Goal: Information Seeking & Learning: Learn about a topic

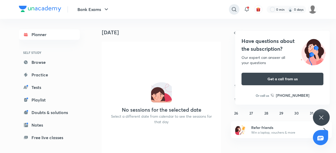
click at [231, 12] on icon at bounding box center [234, 9] width 6 height 6
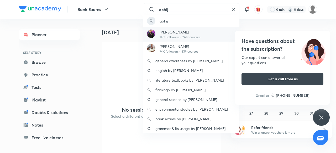
type input "abhij"
click at [200, 31] on div "Abhijeet Mishra 119K followers • 1944 courses" at bounding box center [191, 34] width 97 height 14
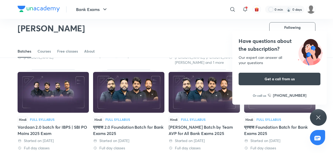
scroll to position [222, 0]
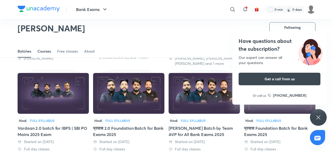
click at [48, 52] on div "Courses" at bounding box center [44, 51] width 13 height 5
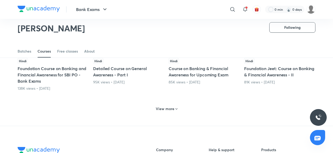
scroll to position [253, 0]
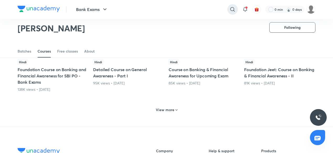
click at [233, 12] on icon at bounding box center [233, 9] width 6 height 6
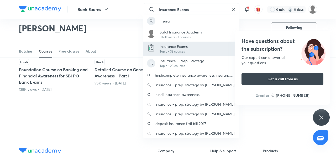
type input "Insurance Exams"
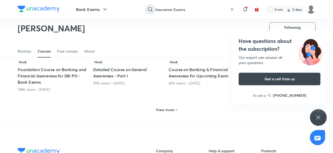
click at [151, 8] on icon at bounding box center [150, 9] width 6 height 6
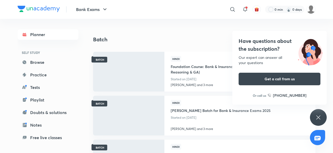
scroll to position [342, 0]
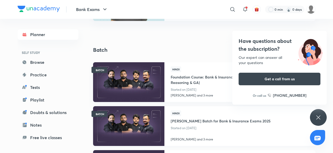
click at [130, 120] on img at bounding box center [128, 126] width 73 height 41
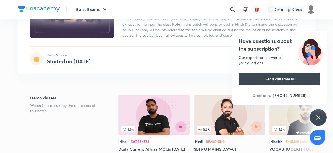
scroll to position [63, 0]
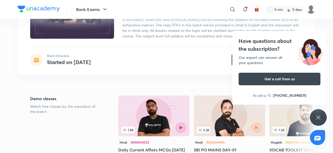
click at [317, 118] on icon at bounding box center [318, 118] width 6 height 6
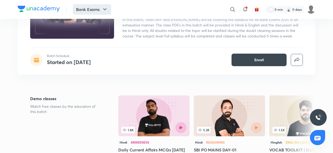
click at [108, 13] on button "Bank Exams" at bounding box center [92, 9] width 38 height 10
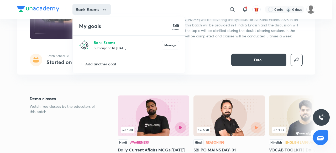
click at [233, 10] on div at bounding box center [168, 76] width 336 height 153
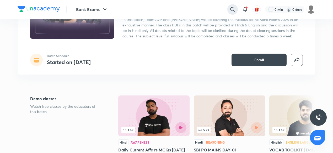
click at [231, 8] on icon at bounding box center [232, 9] width 4 height 4
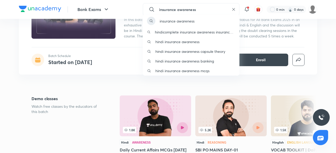
type input "insurance awareness"
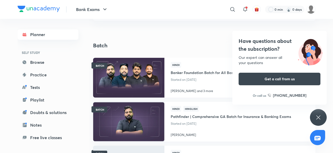
scroll to position [346, 0]
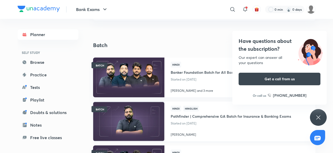
click at [129, 112] on img at bounding box center [128, 121] width 73 height 41
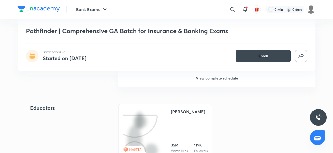
scroll to position [273, 0]
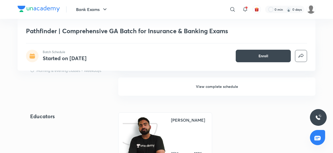
click at [213, 95] on h6 "View complete schedule" at bounding box center [216, 87] width 197 height 18
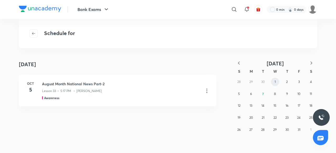
click at [276, 82] on button "1" at bounding box center [275, 82] width 8 height 8
click at [241, 65] on icon "button" at bounding box center [238, 63] width 5 height 5
click at [33, 33] on icon "button" at bounding box center [33, 33] width 3 height 2
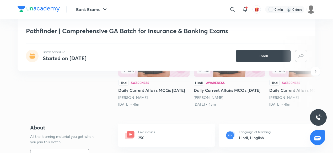
scroll to position [136, 0]
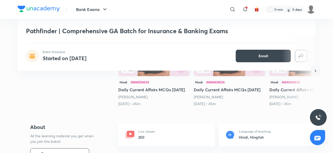
click at [315, 74] on icon "button" at bounding box center [315, 70] width 5 height 5
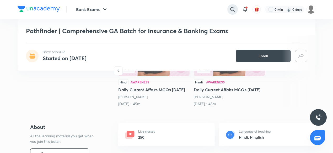
click at [232, 12] on icon at bounding box center [233, 9] width 6 height 6
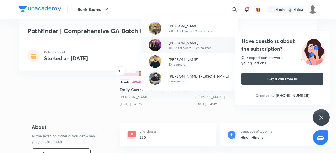
click at [191, 43] on p "[PERSON_NAME]" at bounding box center [190, 43] width 43 height 6
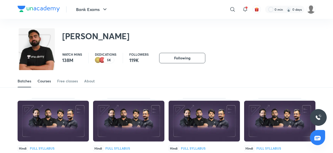
click at [46, 82] on div "Courses" at bounding box center [44, 81] width 13 height 5
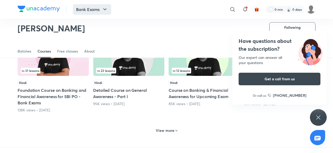
scroll to position [232, 0]
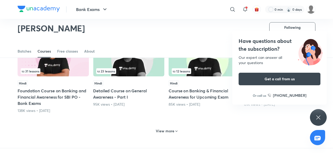
click at [166, 131] on h6 "View more" at bounding box center [165, 131] width 19 height 5
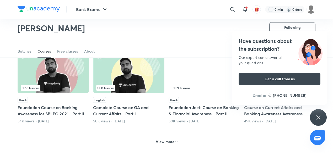
scroll to position [484, 0]
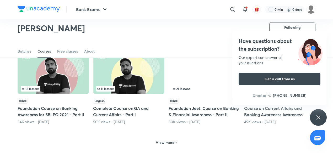
click at [167, 140] on h6 "View more" at bounding box center [165, 142] width 19 height 5
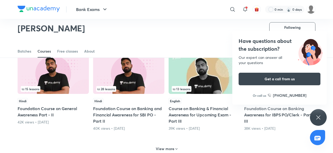
scroll to position [757, 0]
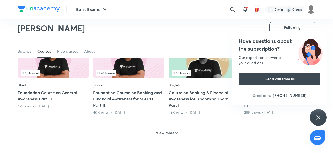
click at [173, 134] on h6 "View more" at bounding box center [165, 133] width 19 height 5
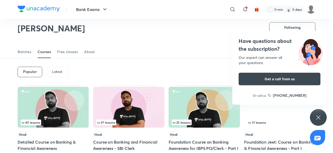
scroll to position [12, 0]
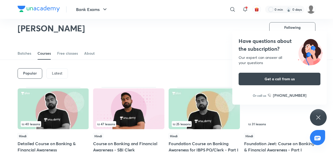
click at [62, 77] on div "Latest" at bounding box center [57, 73] width 22 height 10
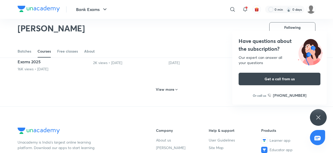
scroll to position [274, 0]
click at [165, 90] on h6 "View more" at bounding box center [165, 89] width 19 height 5
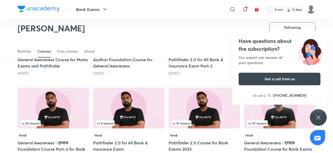
scroll to position [190, 0]
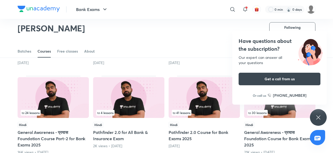
click at [146, 96] on img at bounding box center [128, 97] width 71 height 41
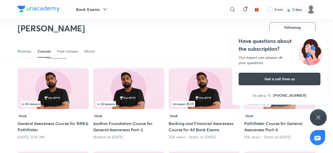
scroll to position [33, 0]
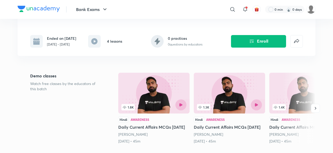
scroll to position [105, 0]
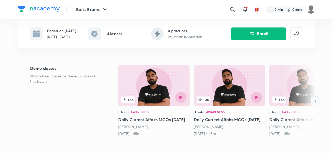
click at [315, 104] on icon "button" at bounding box center [315, 100] width 5 height 5
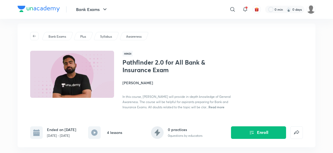
scroll to position [0, 0]
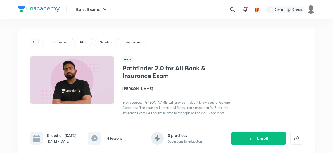
click at [35, 41] on icon "button" at bounding box center [34, 42] width 4 height 4
click at [32, 43] on icon "button" at bounding box center [34, 42] width 4 height 4
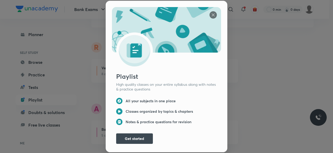
scroll to position [8, 0]
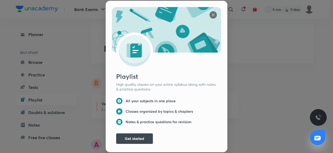
click at [214, 11] on img at bounding box center [213, 14] width 7 height 7
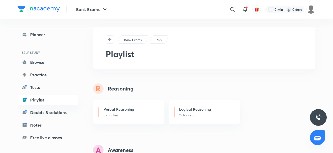
scroll to position [0, 0]
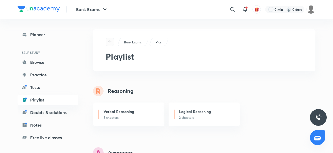
click at [108, 41] on icon "button" at bounding box center [110, 42] width 4 height 4
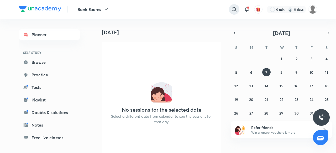
click at [235, 10] on icon at bounding box center [234, 9] width 4 height 4
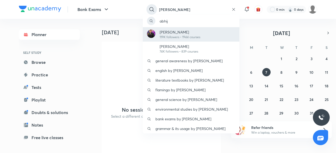
type input "[PERSON_NAME]"
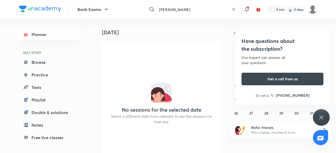
click at [209, 9] on input "[PERSON_NAME]" at bounding box center [193, 9] width 72 height 14
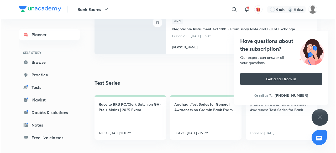
scroll to position [556, 0]
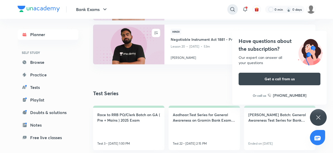
click at [230, 12] on icon at bounding box center [233, 9] width 6 height 6
click at [197, 8] on input "lic aao" at bounding box center [192, 9] width 72 height 14
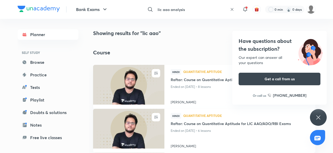
type input "hindi lic aao 2019 notification"
click at [89, 86] on div "ENROLL Hindi Quantitative Aptitude Raftar: Course on Quantitative Aptitude for …" at bounding box center [204, 136] width 231 height 142
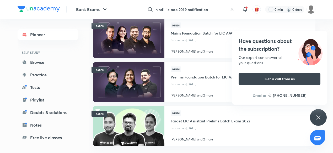
scroll to position [216, 0]
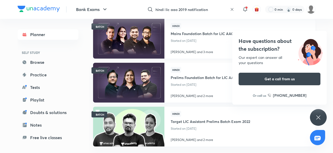
click at [119, 40] on img at bounding box center [128, 38] width 73 height 41
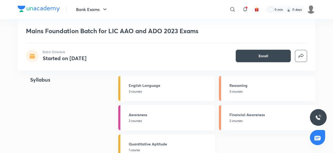
scroll to position [283, 0]
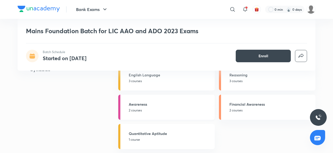
click at [178, 98] on link "Awareness 2 courses" at bounding box center [166, 107] width 97 height 25
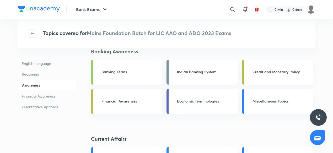
scroll to position [21, 0]
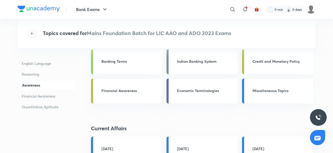
click at [31, 34] on icon "button" at bounding box center [32, 33] width 3 height 2
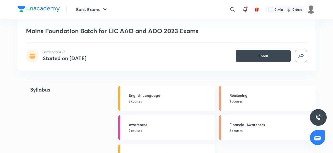
scroll to position [262, 0]
click at [237, 130] on p "2 courses" at bounding box center [271, 131] width 83 height 5
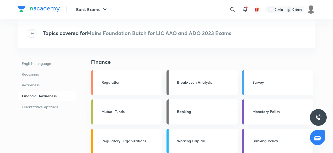
click at [34, 36] on button "button" at bounding box center [32, 33] width 8 height 8
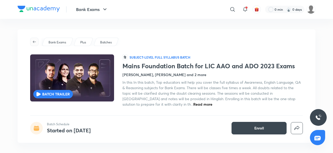
click at [33, 42] on icon "button" at bounding box center [34, 42] width 3 height 2
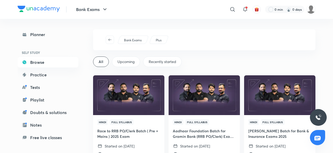
click at [162, 60] on span "Recently started" at bounding box center [163, 61] width 28 height 5
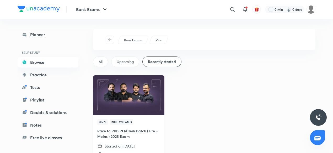
click at [132, 93] on img at bounding box center [128, 95] width 73 height 41
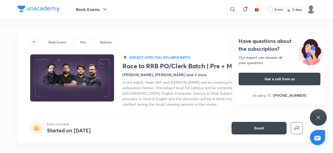
click at [37, 41] on span "button" at bounding box center [34, 42] width 8 height 4
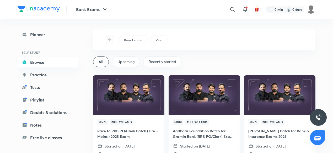
click at [107, 42] on span "button" at bounding box center [110, 40] width 8 height 4
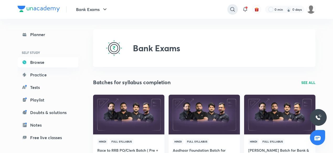
click at [232, 9] on icon at bounding box center [233, 9] width 6 height 6
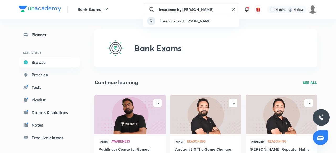
type input "insurance by [PERSON_NAME]"
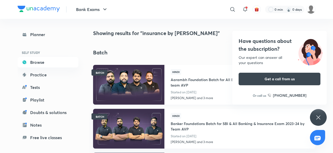
click at [120, 75] on img at bounding box center [128, 85] width 73 height 41
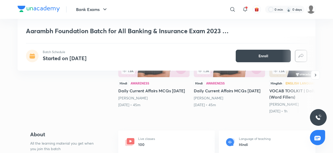
scroll to position [126, 0]
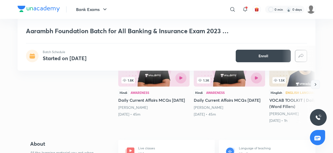
click at [314, 85] on icon "button" at bounding box center [315, 84] width 5 height 5
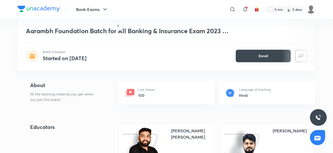
scroll to position [189, 0]
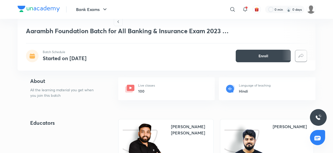
click at [150, 89] on h6 "100" at bounding box center [146, 92] width 17 height 6
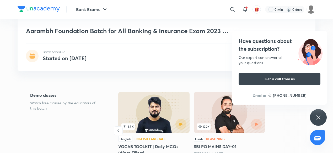
scroll to position [0, 0]
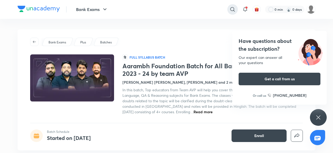
click at [233, 11] on icon at bounding box center [233, 9] width 6 height 6
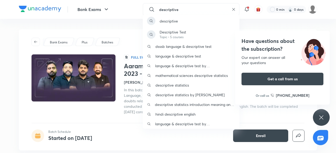
type input "descriptive"
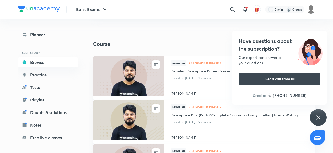
scroll to position [168, 0]
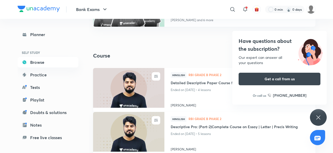
click at [123, 81] on img at bounding box center [128, 88] width 73 height 41
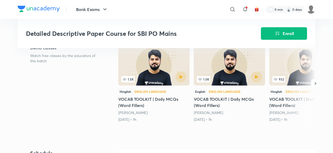
scroll to position [126, 0]
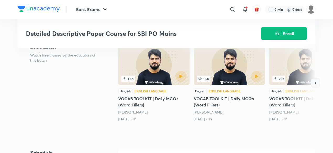
click at [313, 81] on icon "button" at bounding box center [315, 83] width 5 height 5
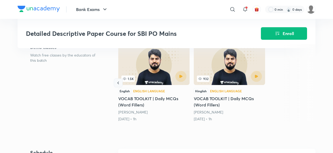
click at [116, 85] on icon "button" at bounding box center [118, 83] width 5 height 5
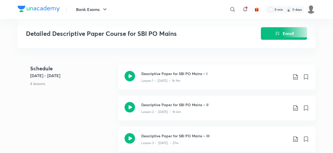
scroll to position [210, 0]
click at [129, 78] on icon at bounding box center [130, 77] width 10 height 10
